Goal: Find specific page/section: Find specific page/section

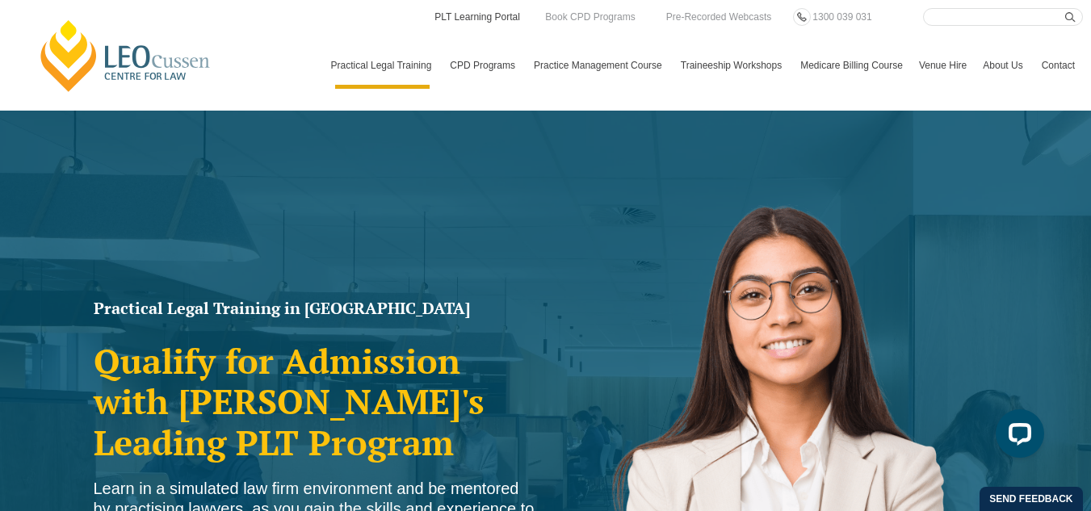
click at [515, 14] on link "PLT Learning Portal" at bounding box center [477, 17] width 89 height 18
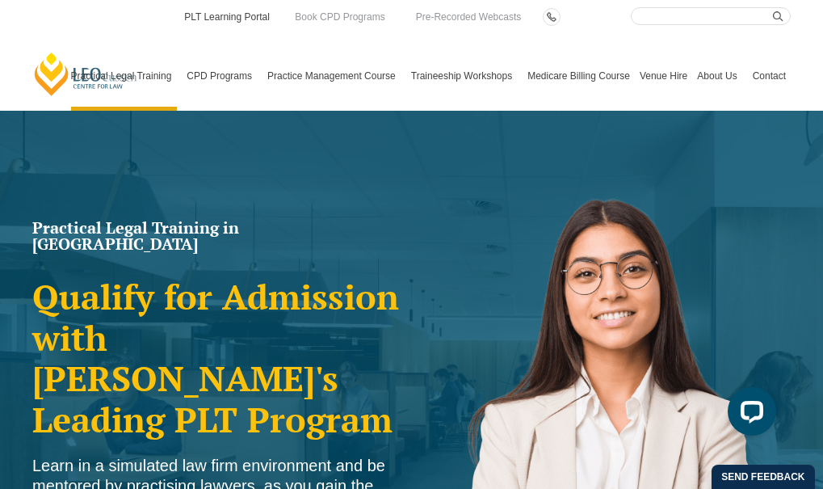
click at [218, 18] on link "PLT Learning Portal" at bounding box center [227, 17] width 89 height 18
